Goal: Transaction & Acquisition: Download file/media

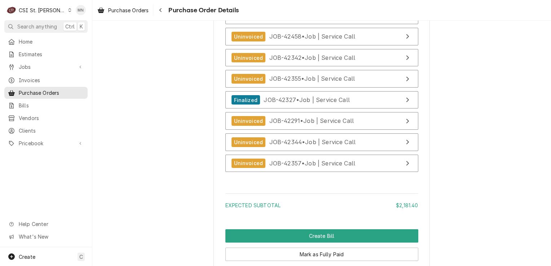
scroll to position [2014, 0]
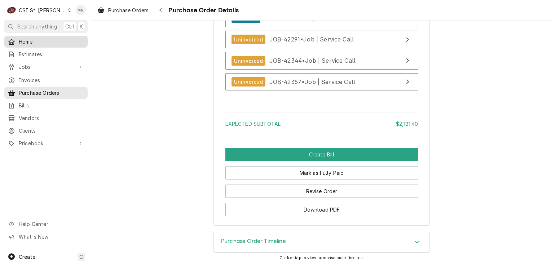
click at [35, 45] on link "Home" at bounding box center [45, 42] width 83 height 12
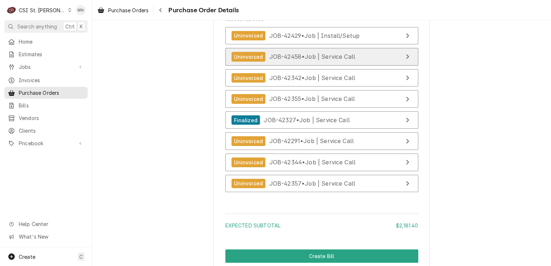
scroll to position [1834, 0]
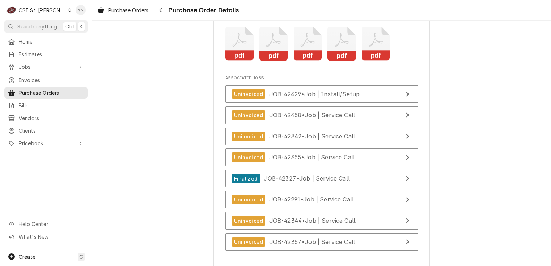
click at [372, 61] on icon "Attachments" at bounding box center [376, 44] width 29 height 34
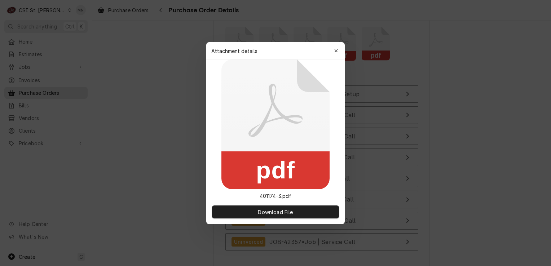
click at [372, 68] on div at bounding box center [275, 133] width 551 height 266
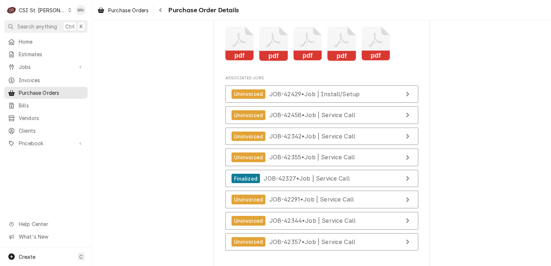
click at [366, 61] on icon "Attachments" at bounding box center [376, 44] width 29 height 34
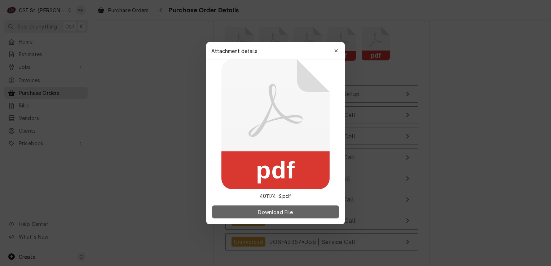
click at [267, 213] on span "Download File" at bounding box center [276, 212] width 38 height 8
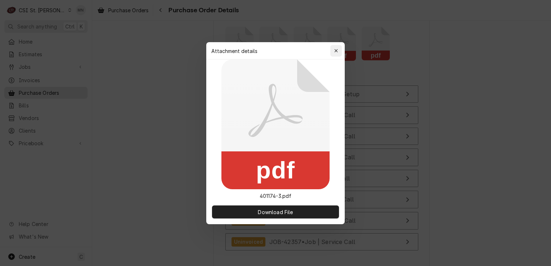
click at [336, 52] on icon "button" at bounding box center [337, 50] width 4 height 5
